Goal: Information Seeking & Learning: Learn about a topic

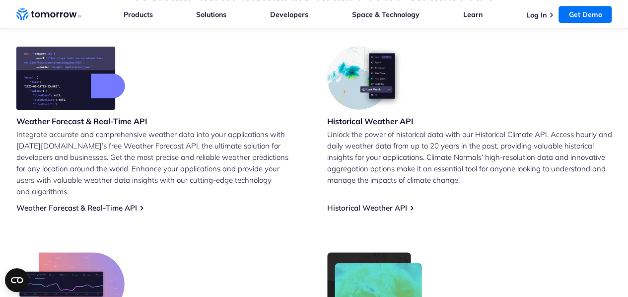
scroll to position [425, 0]
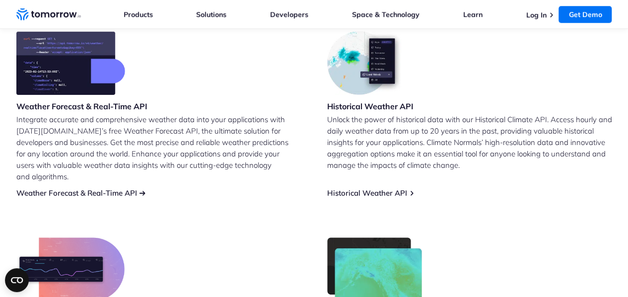
click at [109, 188] on link "Weather Forecast & Real-Time API" at bounding box center [76, 192] width 121 height 9
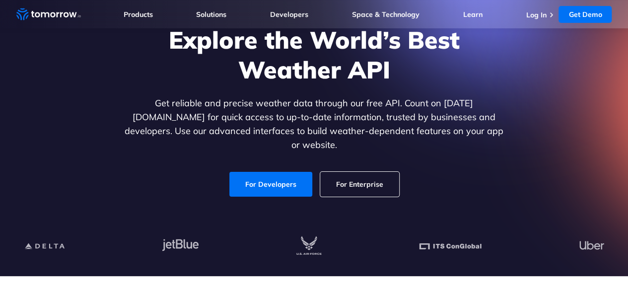
scroll to position [80, 0]
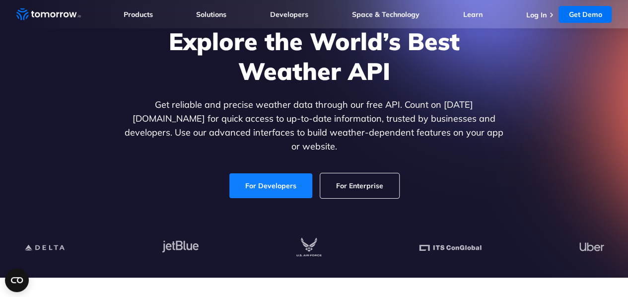
click at [272, 177] on link "For Developers" at bounding box center [270, 185] width 83 height 25
